Goal: Task Accomplishment & Management: Use online tool/utility

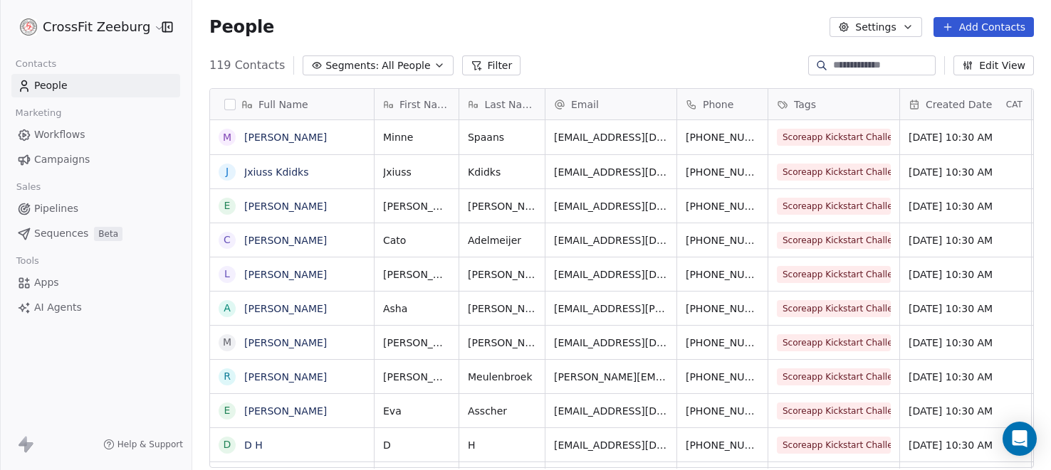
scroll to position [414, 858]
click at [75, 137] on span "Workflows" at bounding box center [59, 134] width 51 height 15
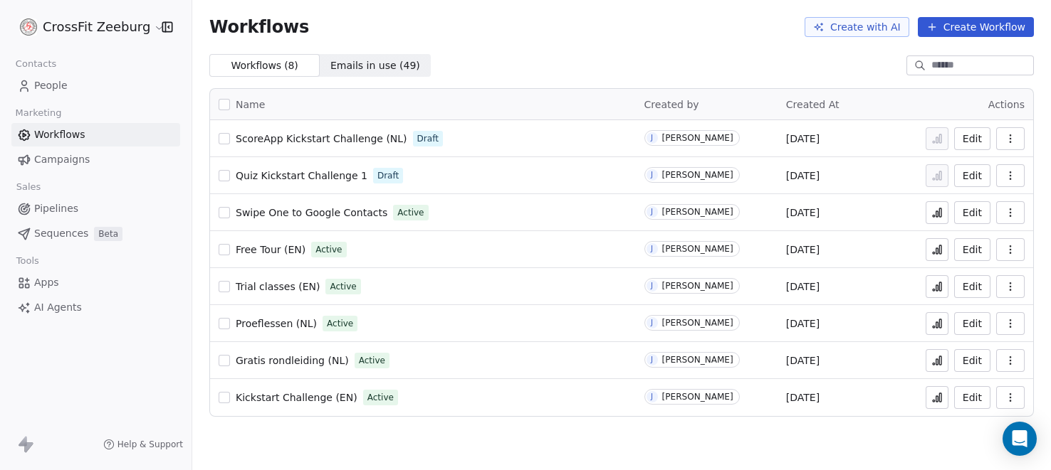
click at [261, 325] on span "Proeflessen (NL)" at bounding box center [276, 323] width 81 height 11
click at [50, 277] on span "Apps" at bounding box center [46, 282] width 25 height 15
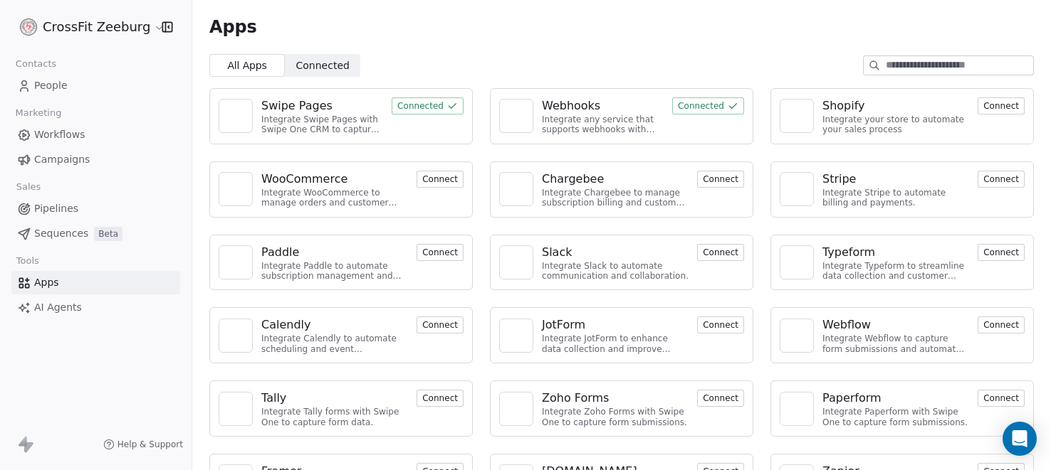
click at [574, 104] on div "Webhooks" at bounding box center [571, 106] width 58 height 17
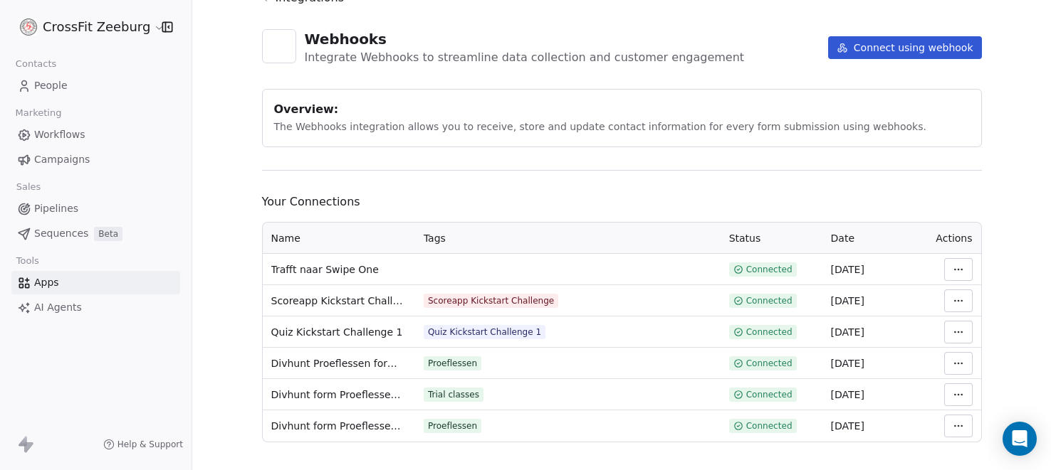
scroll to position [73, 0]
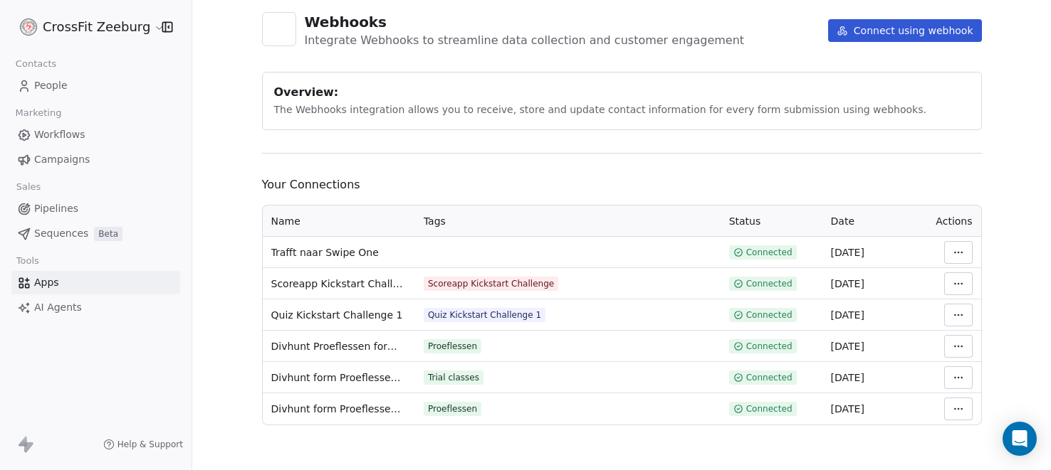
click at [955, 249] on html "CrossFit Zeeburg Contacts People Marketing Workflows Campaigns Sales Pipelines …" at bounding box center [525, 235] width 1051 height 470
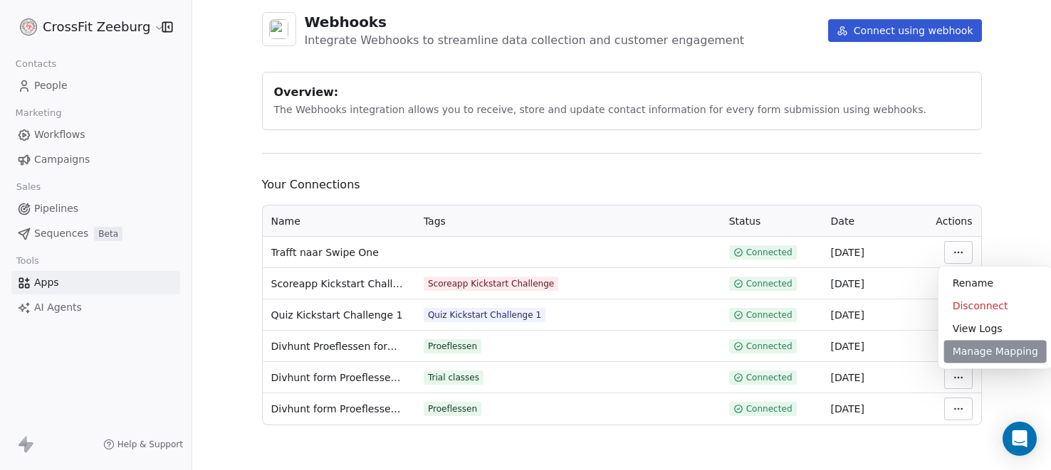
click at [974, 356] on div "Manage Mapping" at bounding box center [995, 351] width 102 height 23
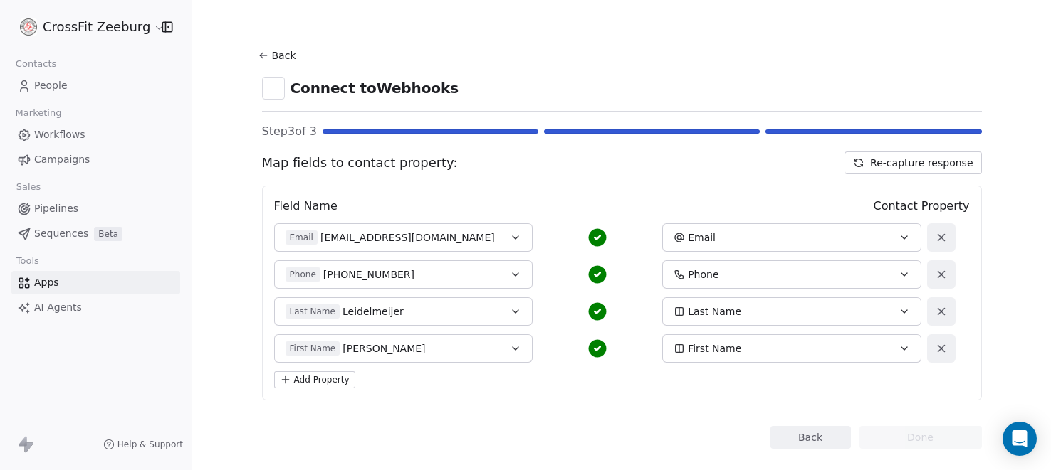
click at [796, 440] on button "Back" at bounding box center [810, 437] width 80 height 23
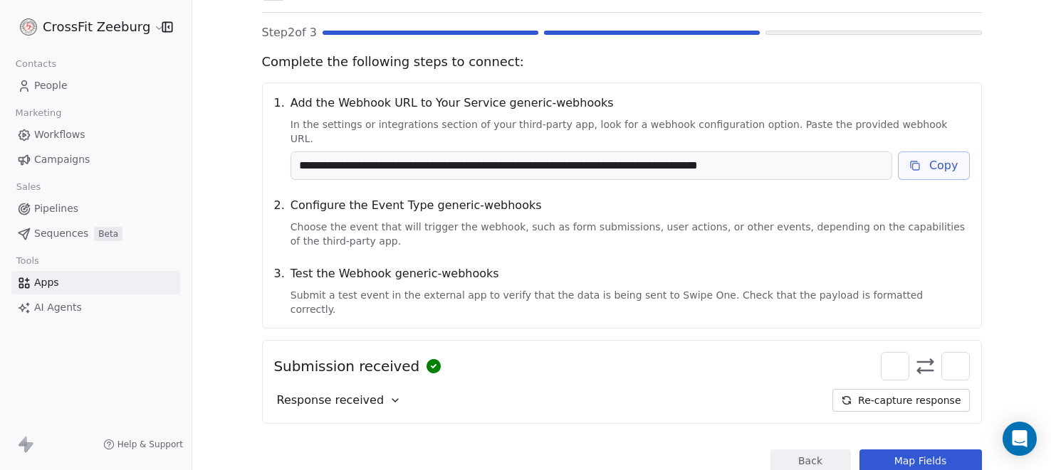
scroll to position [117, 0]
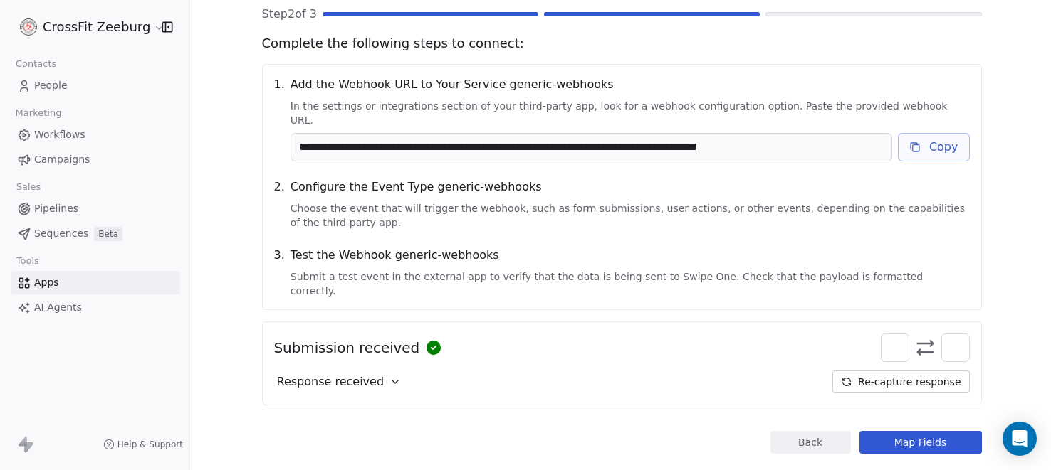
click at [794, 431] on button "Back" at bounding box center [810, 442] width 80 height 23
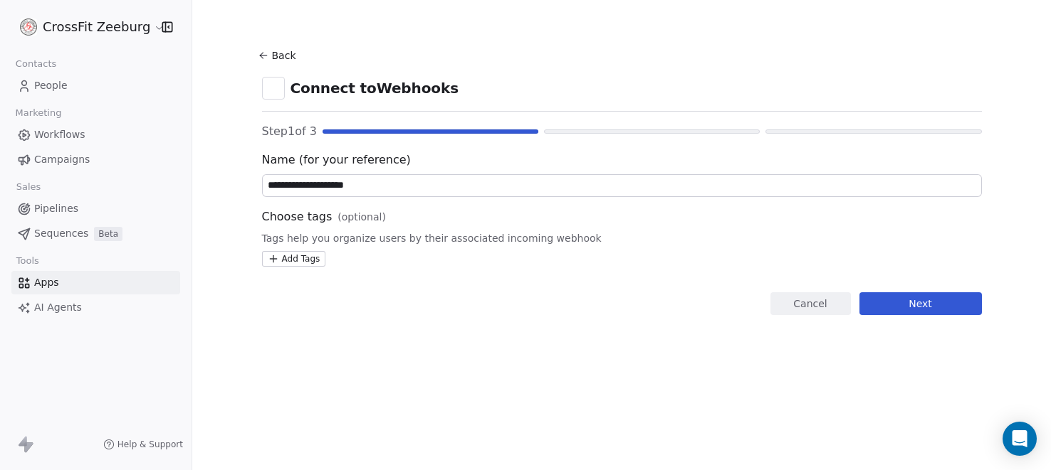
scroll to position [0, 0]
click at [300, 260] on html "**********" at bounding box center [525, 235] width 1051 height 470
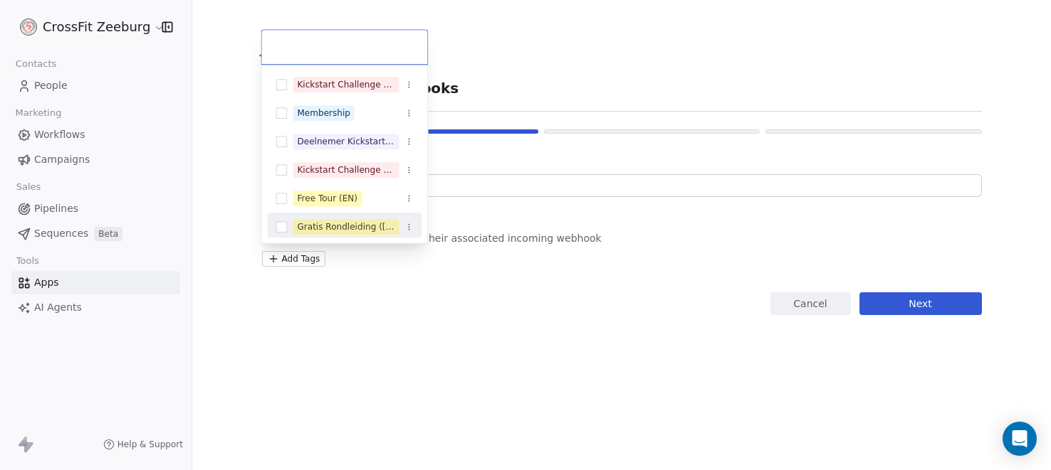
click at [423, 386] on html "**********" at bounding box center [525, 235] width 1051 height 470
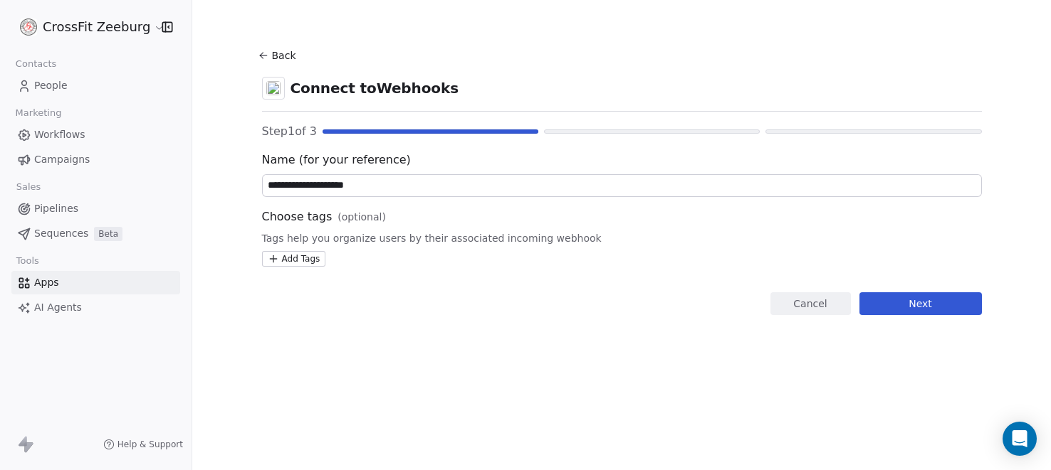
click at [295, 262] on html "**********" at bounding box center [525, 235] width 1051 height 470
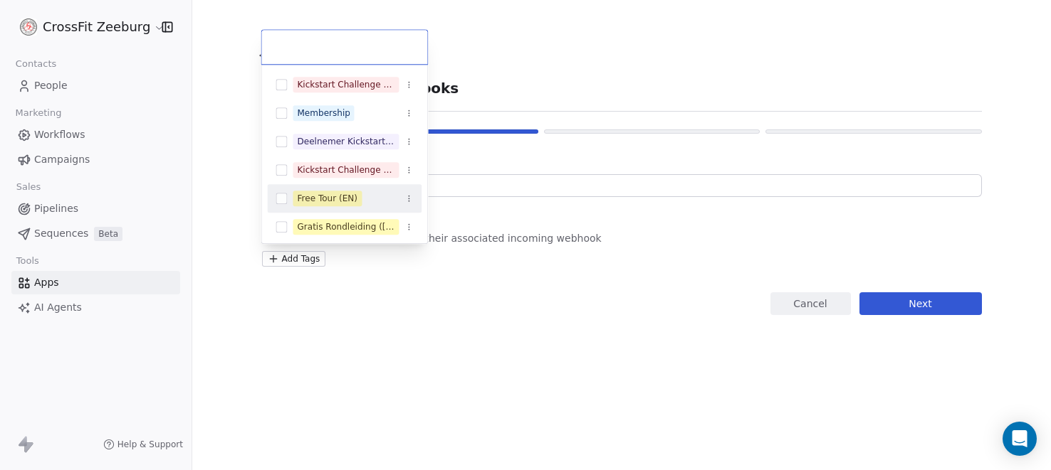
click at [337, 199] on div "Free Tour (EN)" at bounding box center [327, 198] width 60 height 13
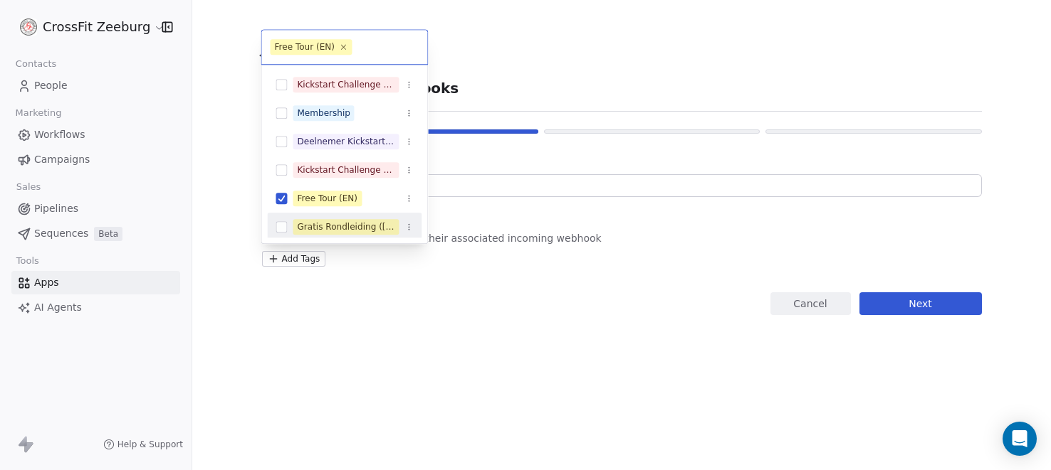
click at [527, 353] on html "**********" at bounding box center [525, 235] width 1051 height 470
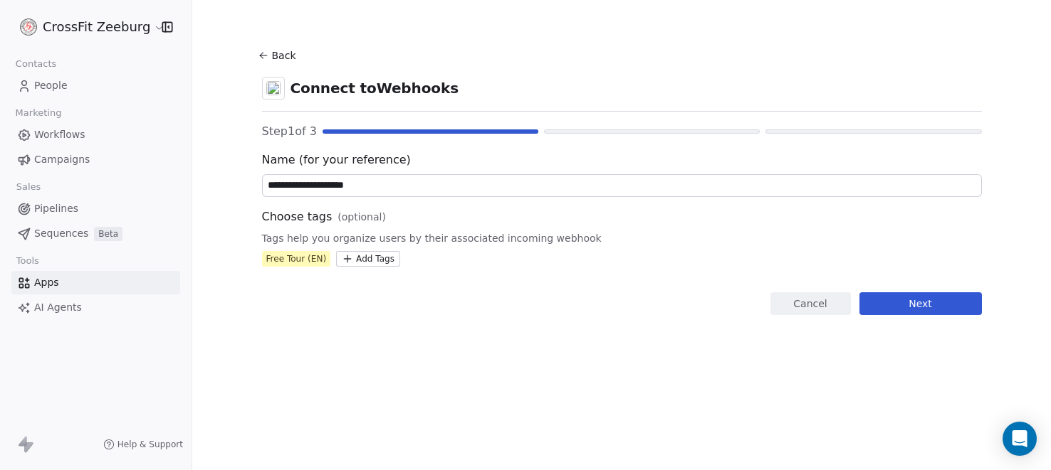
click at [939, 308] on button "Next" at bounding box center [920, 304] width 122 height 23
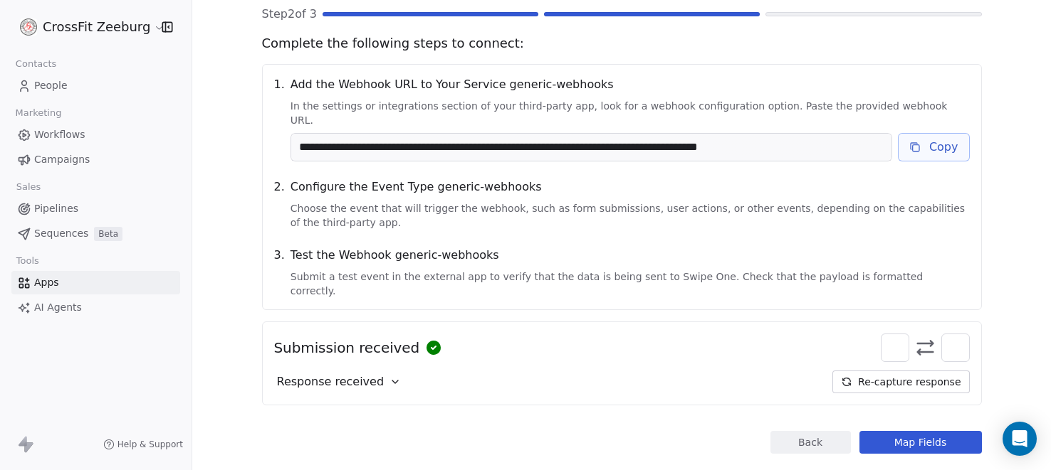
click at [922, 431] on button "Map Fields" at bounding box center [920, 442] width 122 height 23
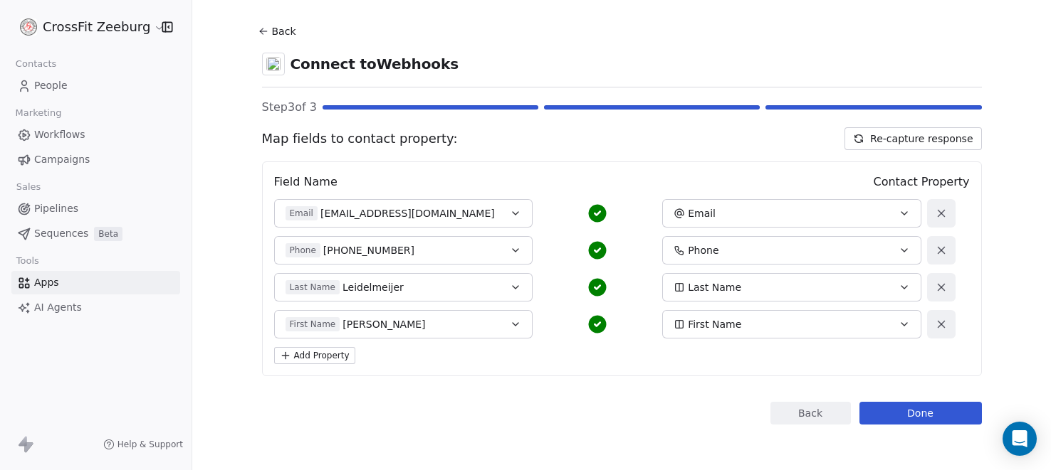
scroll to position [23, 0]
click at [922, 416] on button "Done" at bounding box center [920, 414] width 122 height 23
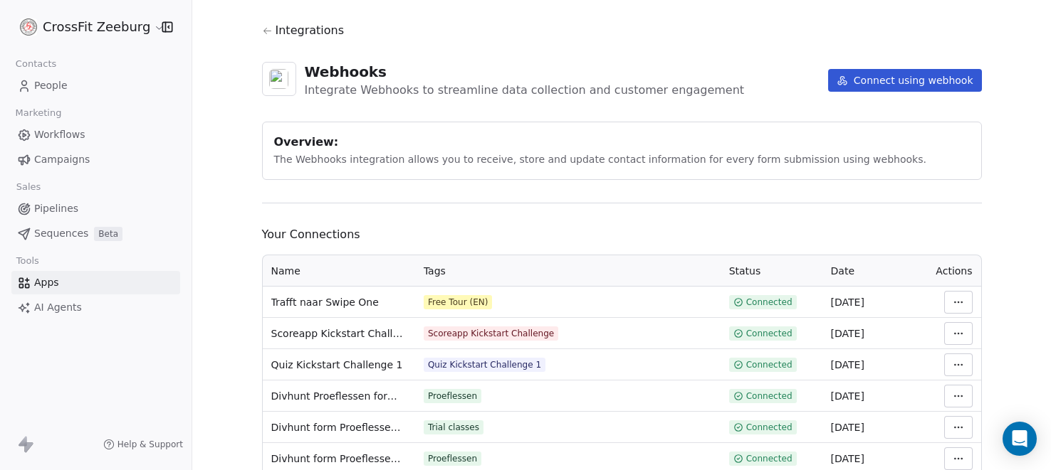
click at [972, 306] on td at bounding box center [952, 302] width 57 height 31
click at [960, 307] on html "CrossFit Zeeburg Contacts People Marketing Workflows Campaigns Sales Pipelines …" at bounding box center [525, 235] width 1051 height 470
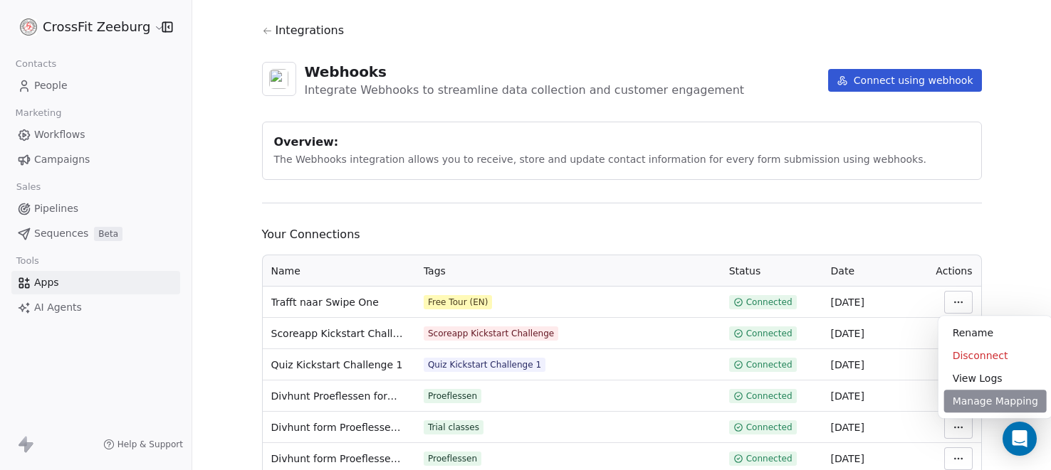
click at [965, 396] on div "Manage Mapping" at bounding box center [995, 401] width 102 height 23
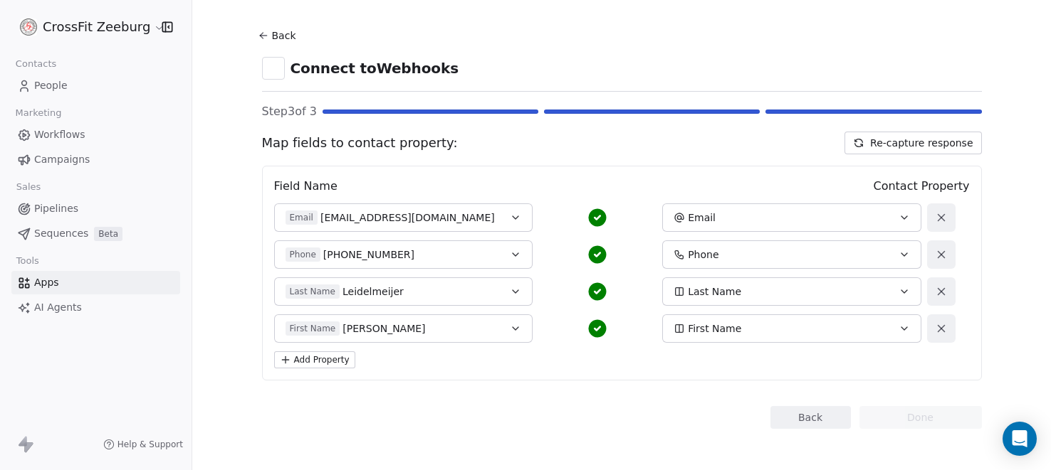
scroll to position [23, 0]
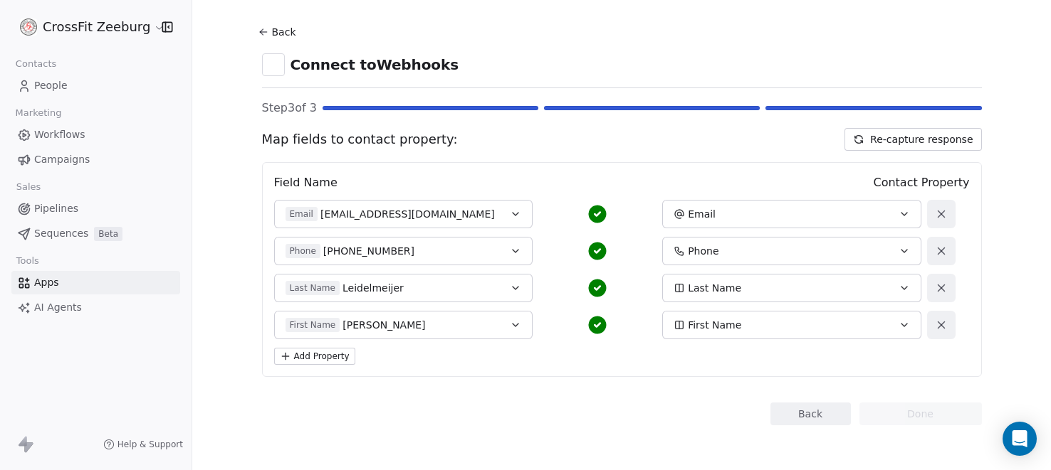
click at [801, 411] on button "Back" at bounding box center [810, 414] width 80 height 23
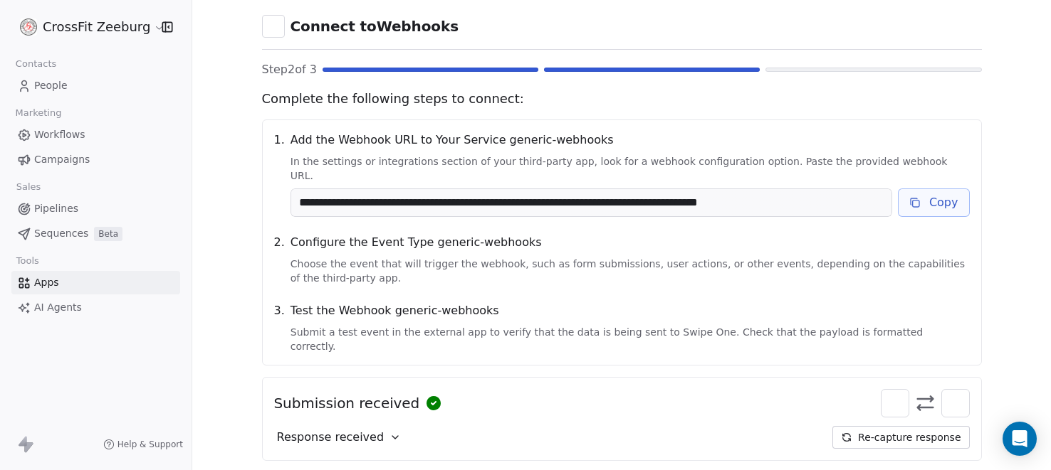
scroll to position [117, 0]
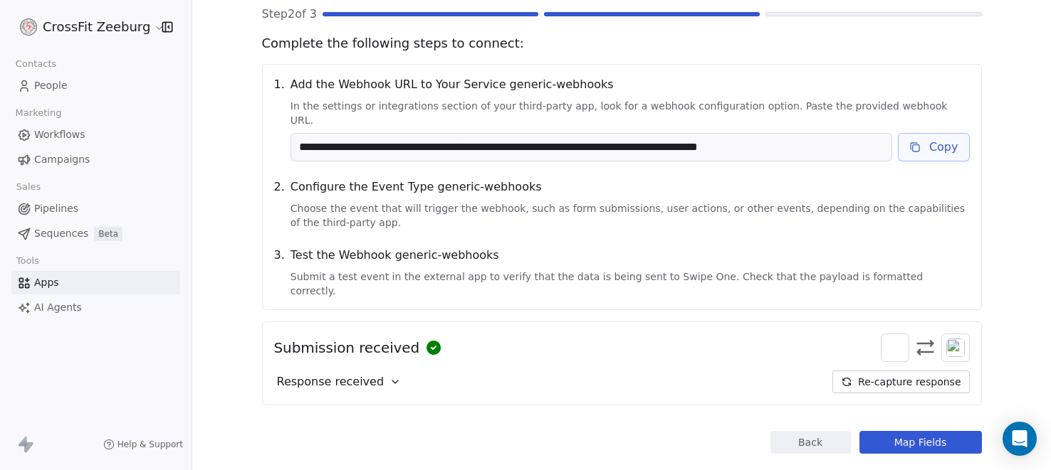
click at [827, 431] on button "Back" at bounding box center [810, 442] width 80 height 23
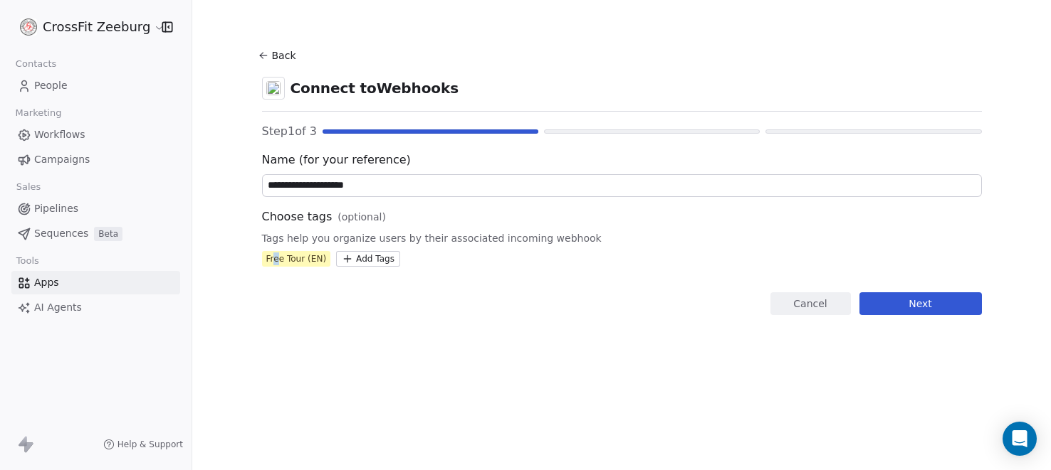
click at [275, 260] on div "Free Tour (EN)" at bounding box center [296, 259] width 60 height 13
click at [306, 256] on div "Free Tour (EN)" at bounding box center [296, 259] width 60 height 13
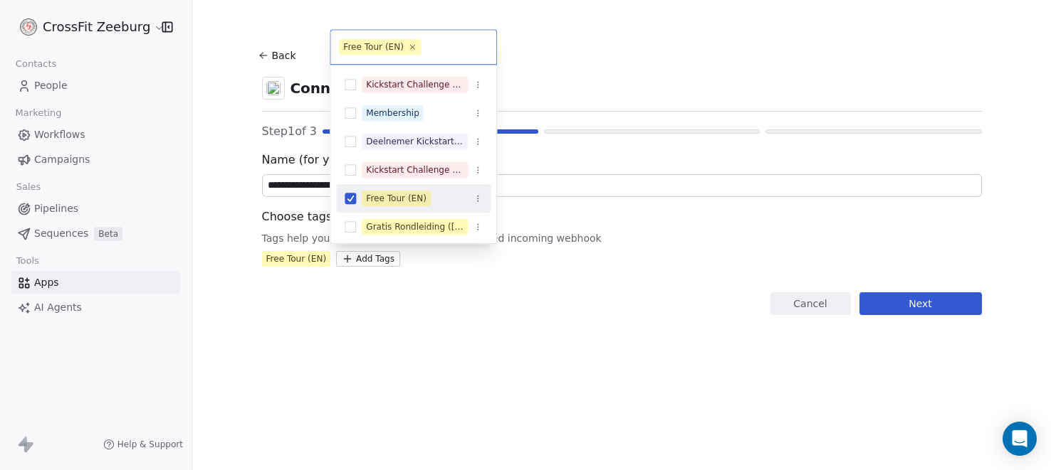
click at [335, 258] on html "**********" at bounding box center [525, 235] width 1051 height 470
click at [353, 197] on button "Suggestions" at bounding box center [349, 198] width 11 height 11
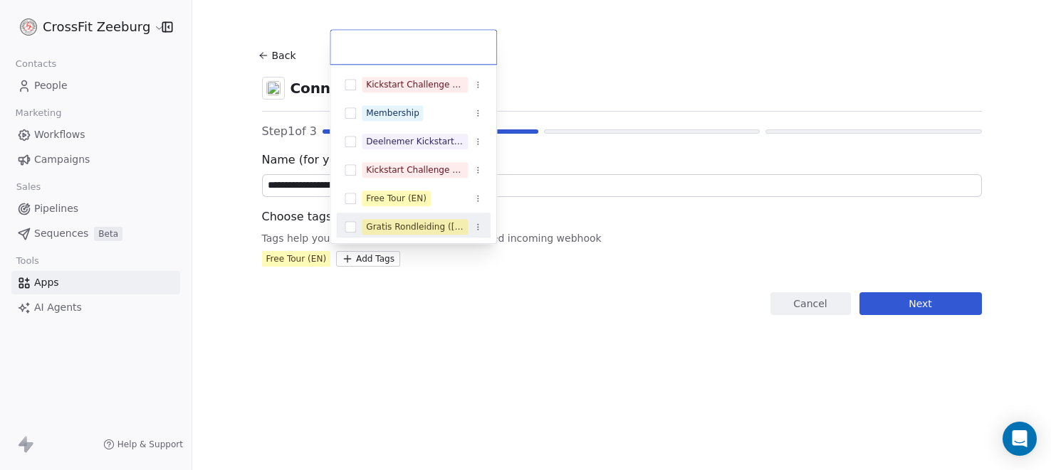
click at [433, 312] on html "**********" at bounding box center [525, 235] width 1051 height 470
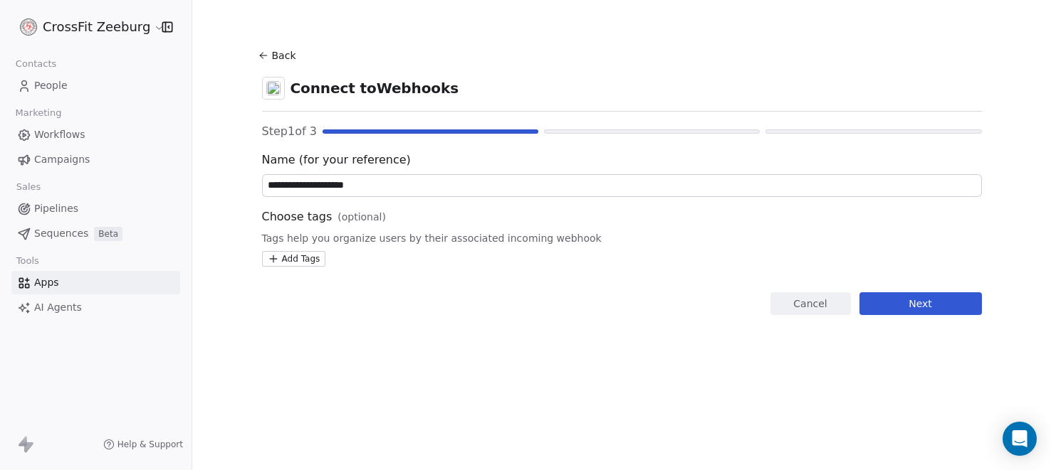
click at [927, 311] on button "Next" at bounding box center [920, 304] width 122 height 23
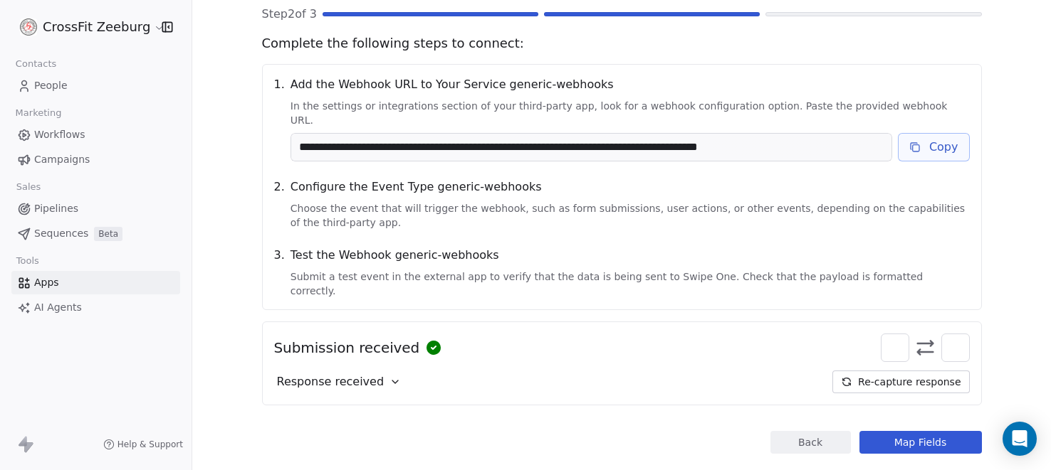
click at [920, 431] on button "Map Fields" at bounding box center [920, 442] width 122 height 23
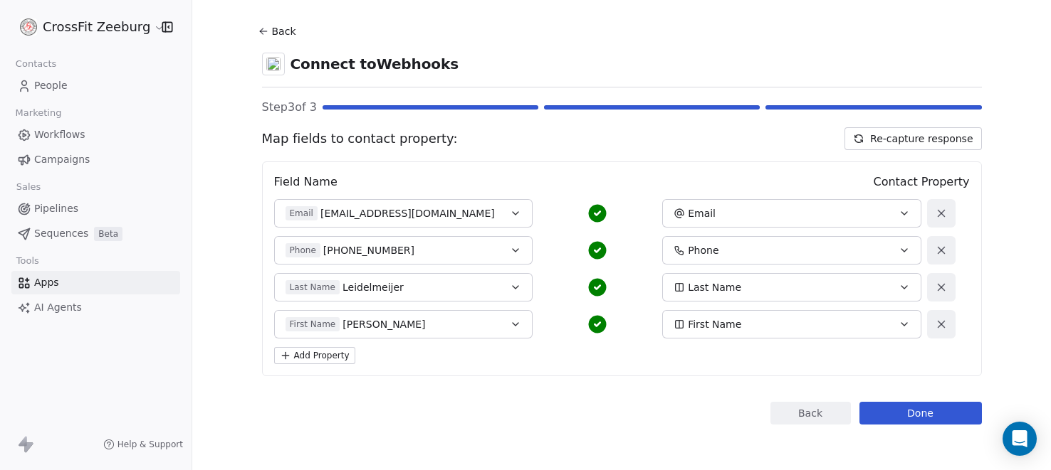
scroll to position [23, 0]
click at [920, 419] on button "Done" at bounding box center [920, 414] width 122 height 23
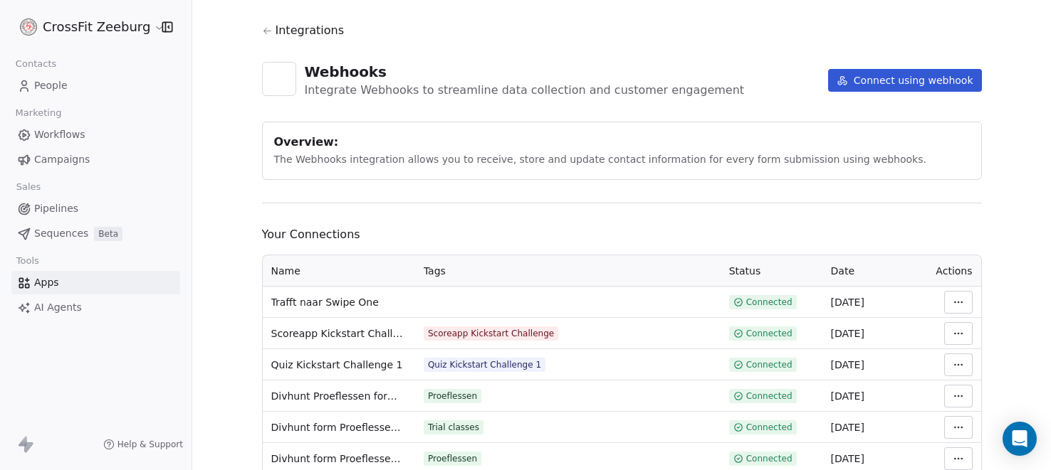
click at [890, 82] on button "Connect using webhook" at bounding box center [905, 80] width 154 height 23
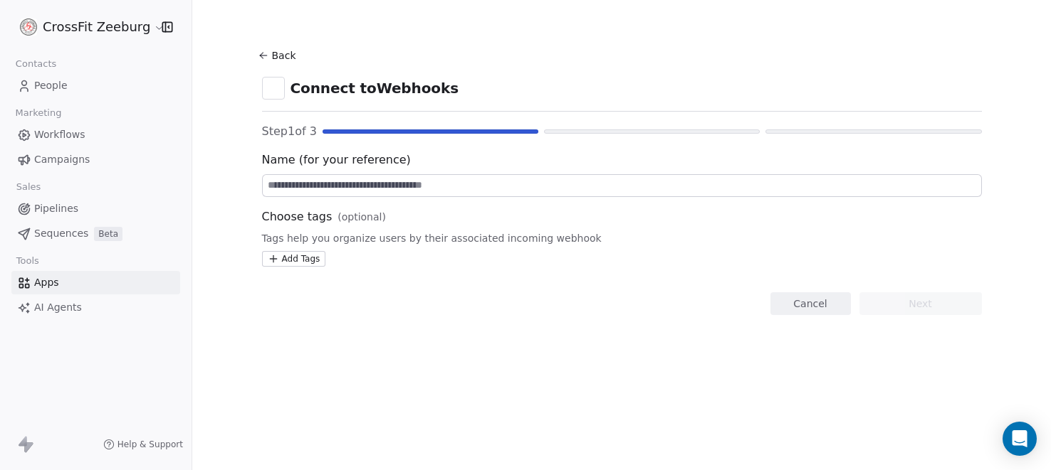
click at [417, 192] on input at bounding box center [622, 185] width 718 height 21
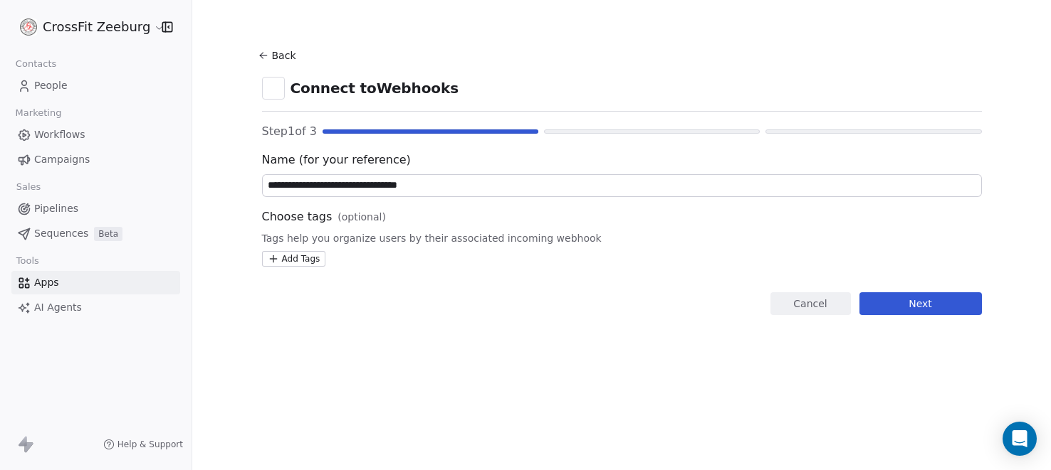
click at [318, 186] on input "**********" at bounding box center [622, 185] width 718 height 21
type input "**********"
click at [289, 261] on html "**********" at bounding box center [525, 235] width 1051 height 470
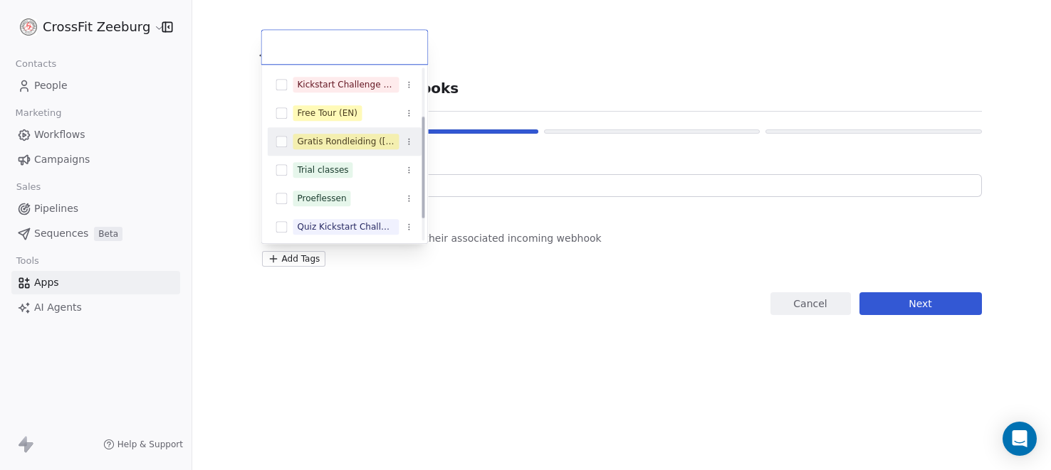
scroll to position [94, 0]
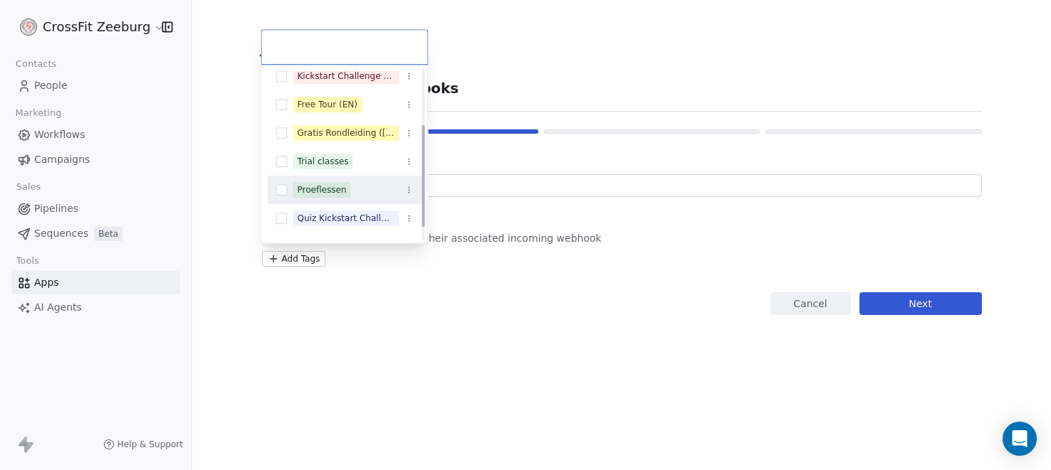
click at [324, 191] on div "Proeflessen" at bounding box center [321, 190] width 49 height 13
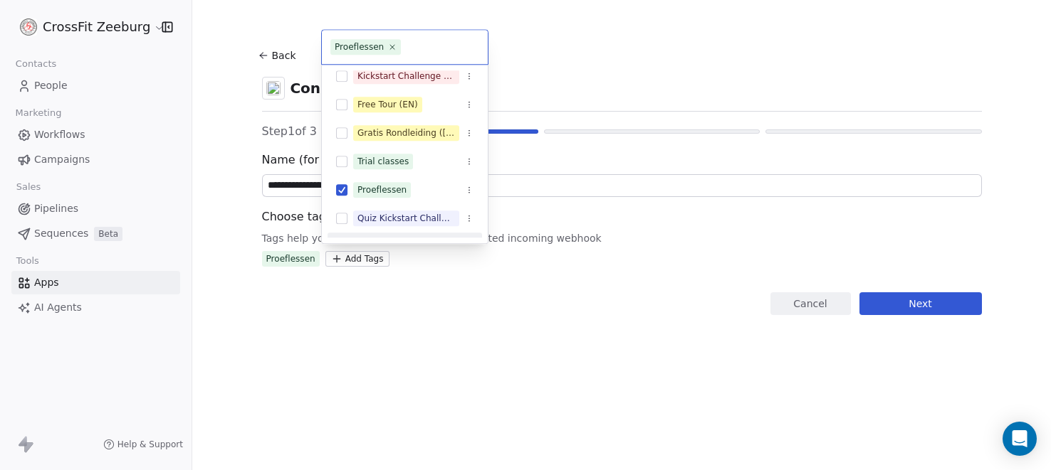
click at [485, 305] on html "**********" at bounding box center [525, 235] width 1051 height 470
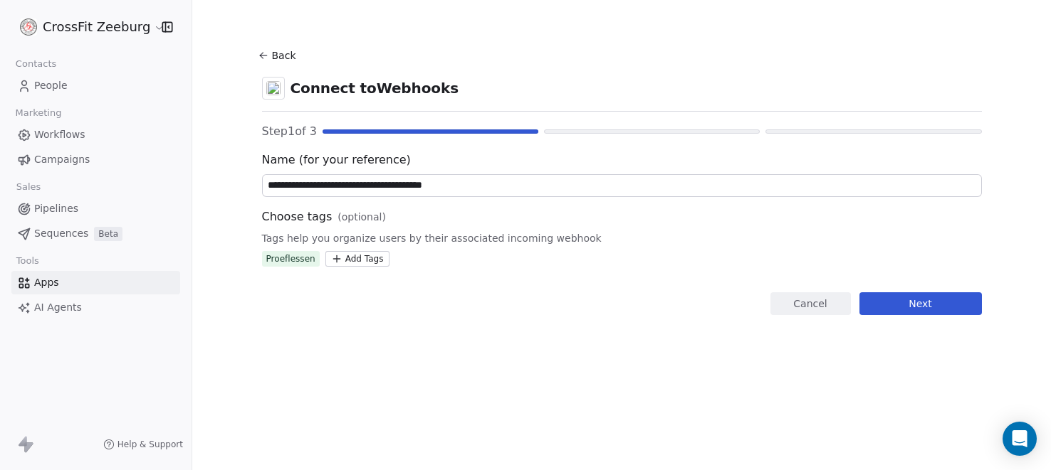
click at [905, 304] on button "Next" at bounding box center [920, 304] width 122 height 23
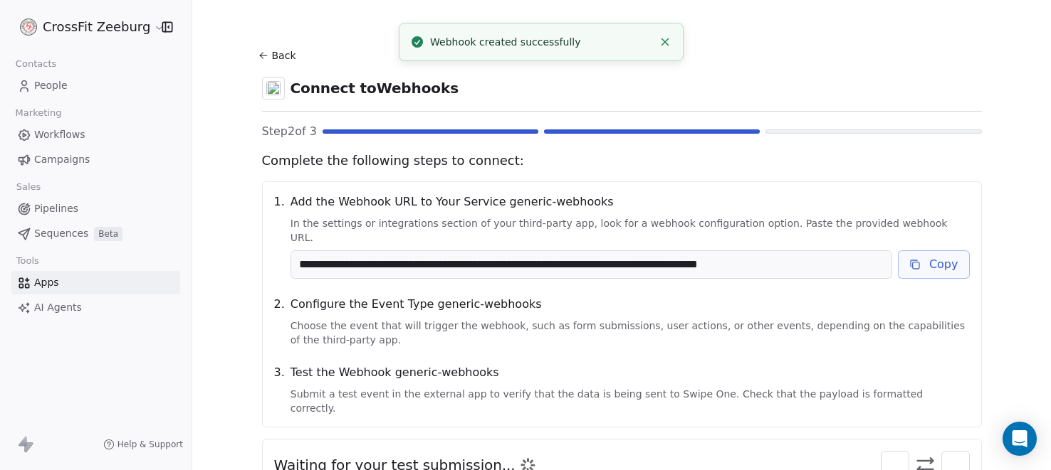
click at [942, 251] on button "Copy" at bounding box center [933, 265] width 72 height 28
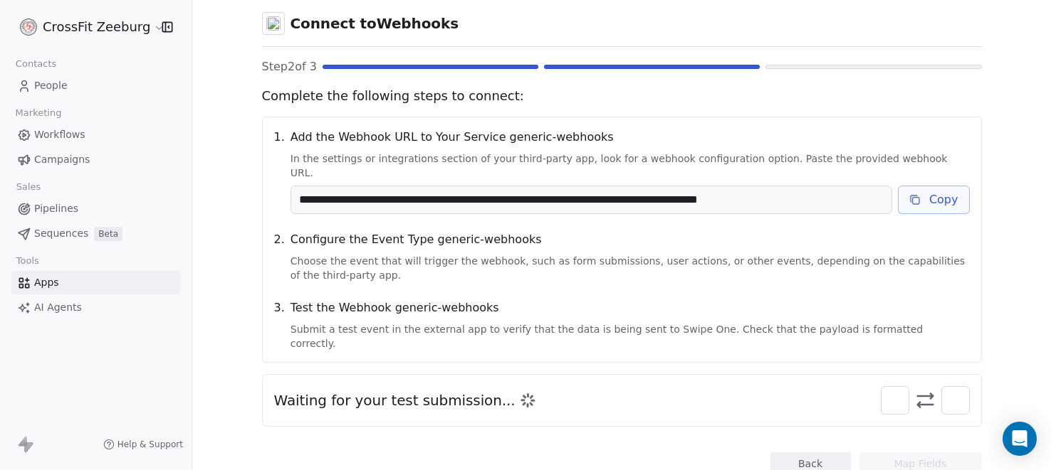
scroll to position [85, 0]
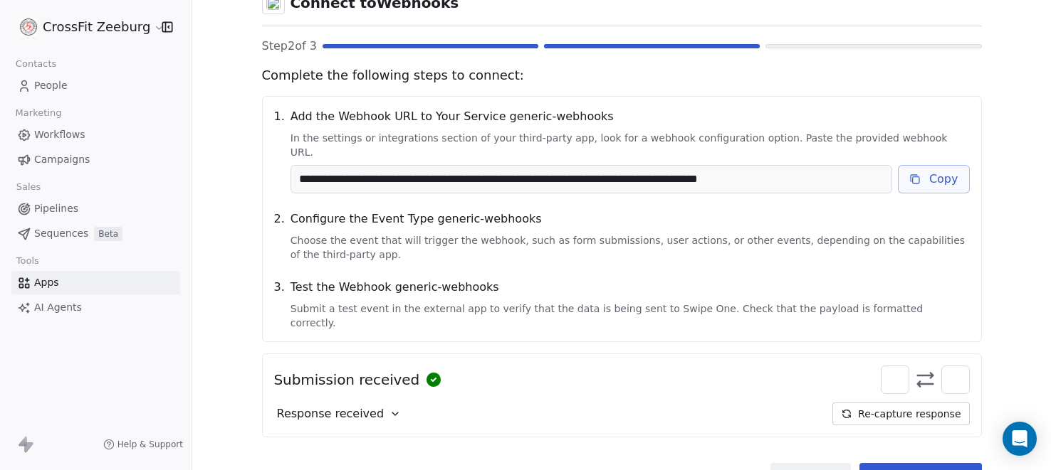
click at [346, 406] on span "Response received" at bounding box center [330, 414] width 107 height 17
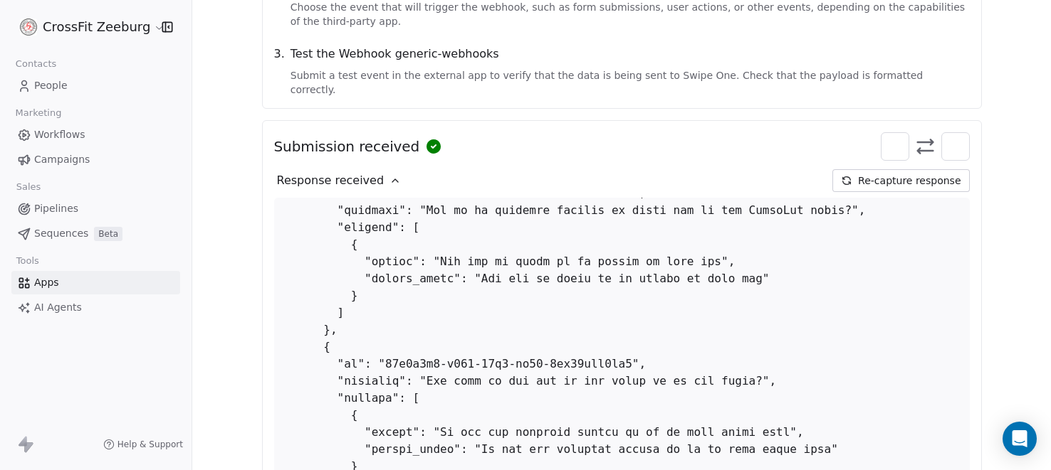
scroll to position [778, 0]
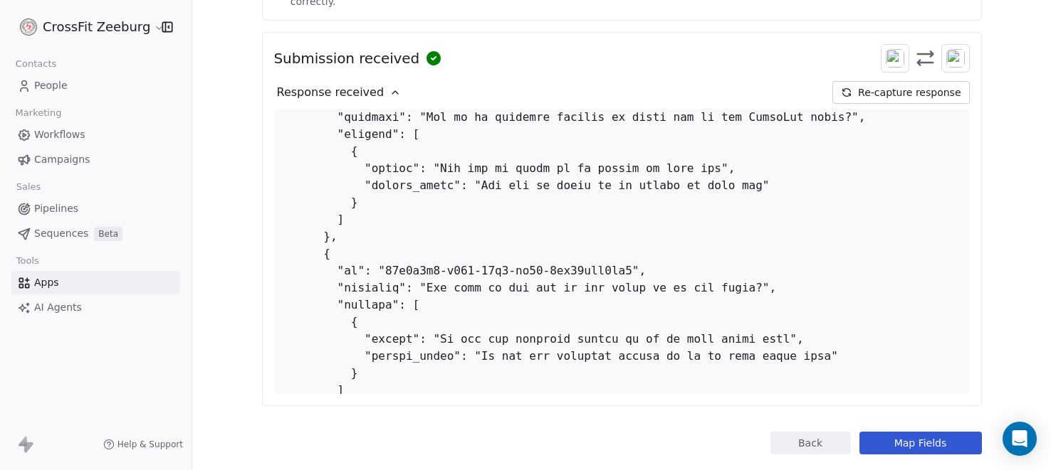
click at [940, 432] on button "Map Fields" at bounding box center [920, 443] width 122 height 23
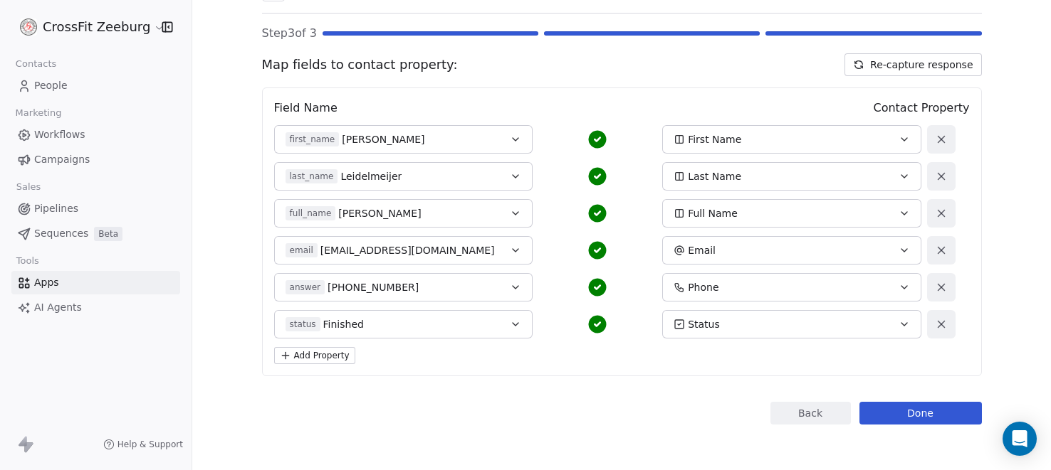
scroll to position [98, 0]
click at [950, 325] on button at bounding box center [941, 325] width 28 height 28
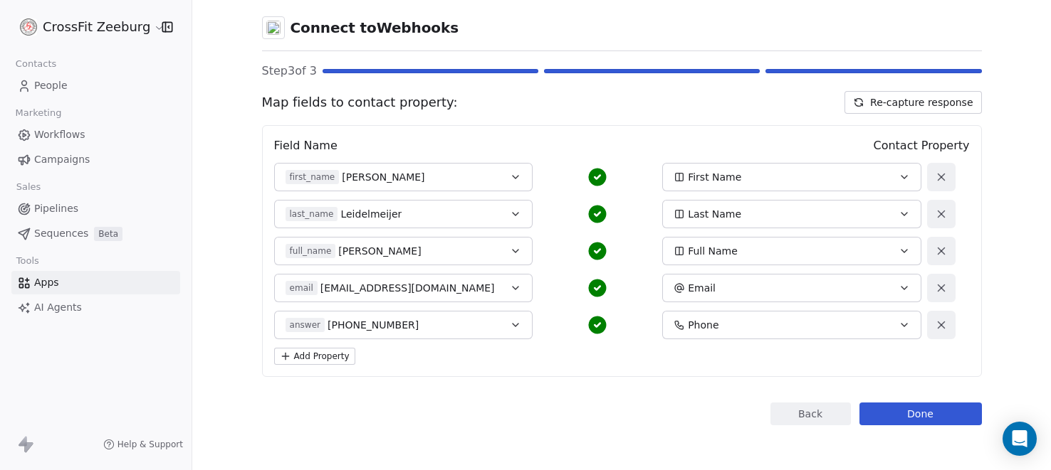
click at [928, 411] on button "Done" at bounding box center [920, 414] width 122 height 23
